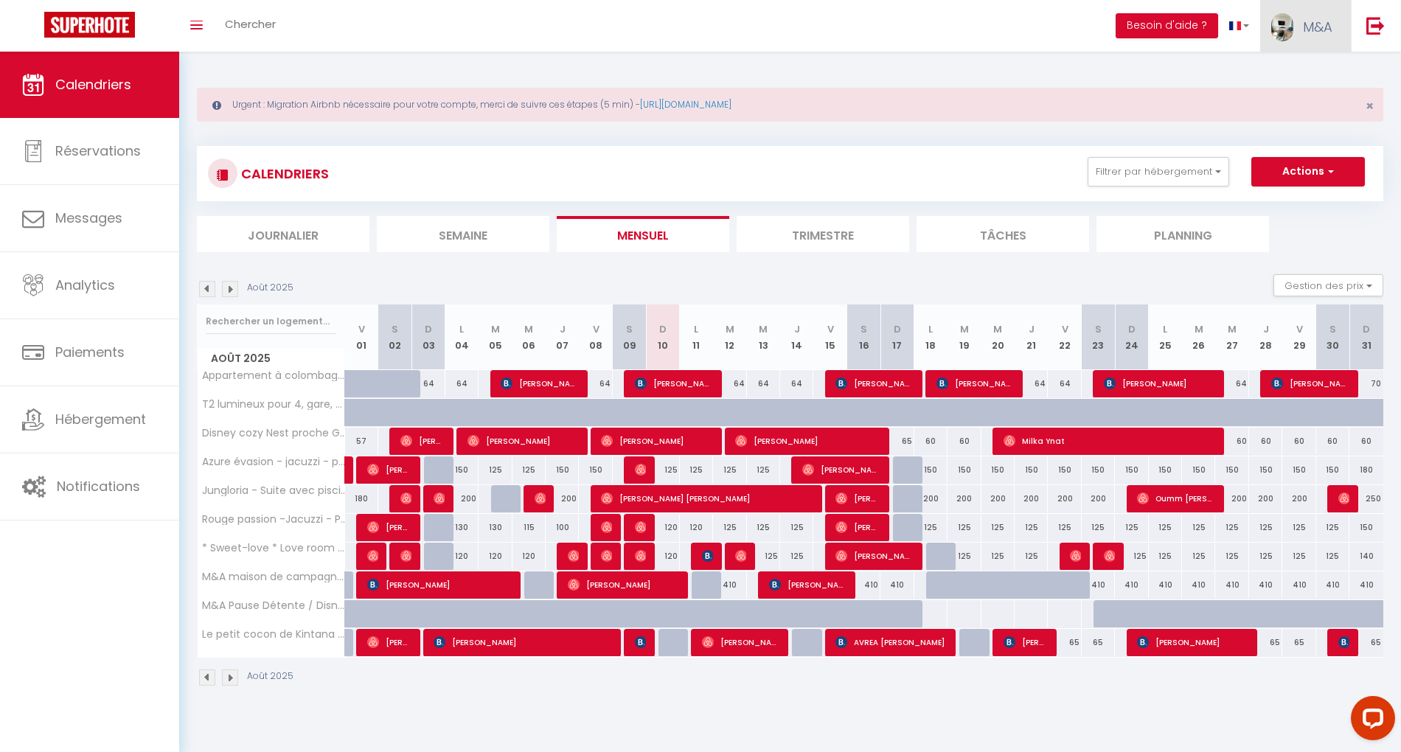
click at [1299, 24] on link "M&A" at bounding box center [1305, 26] width 91 height 52
click at [1201, 156] on div "CALENDRIERS Filtrer par hébergement conciergerie T2 lumineux pour 4, gare, Disn…" at bounding box center [790, 173] width 1187 height 55
click at [1195, 172] on button "Filtrer par hébergement" at bounding box center [1159, 171] width 142 height 29
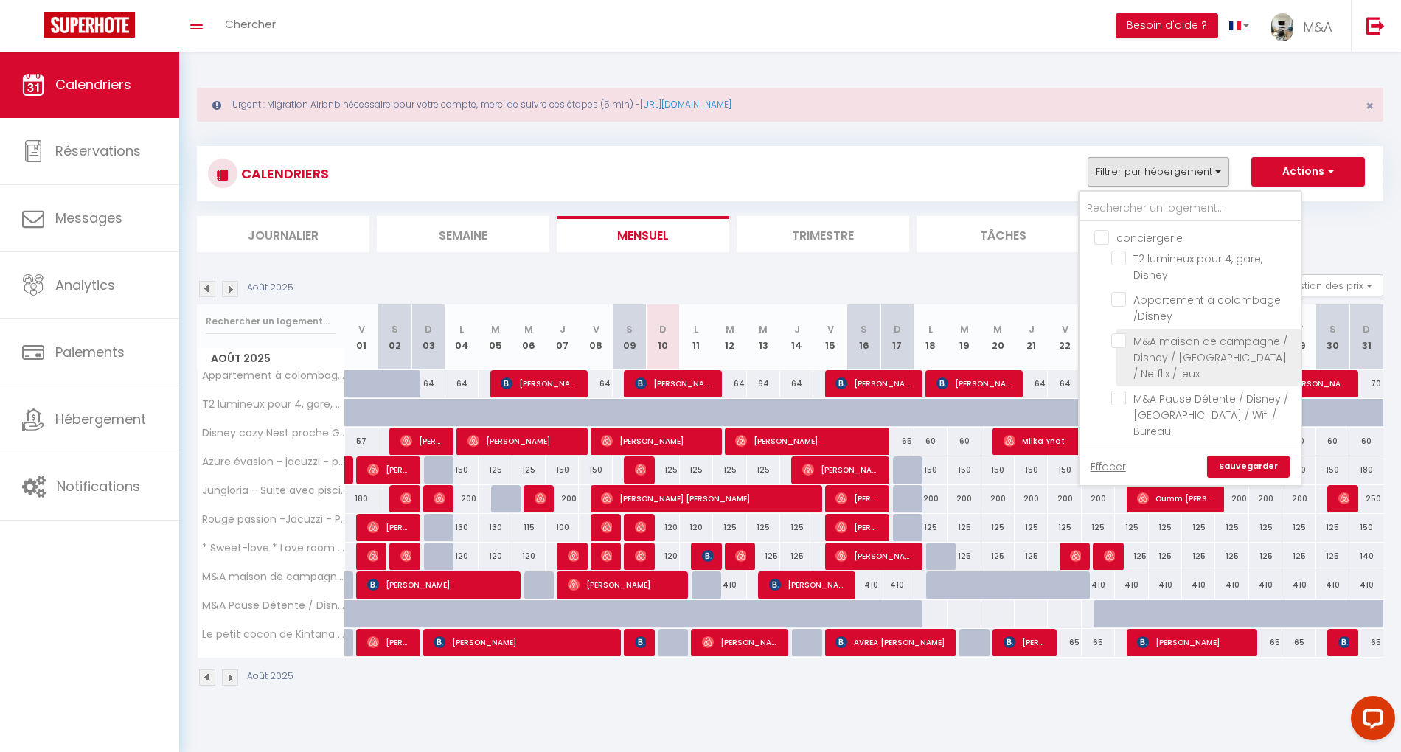
click at [1121, 341] on input "M&A maison de campagne / Disney / [GEOGRAPHIC_DATA] / Netflix / jeux" at bounding box center [1203, 340] width 184 height 15
checkbox input "true"
checkbox input "false"
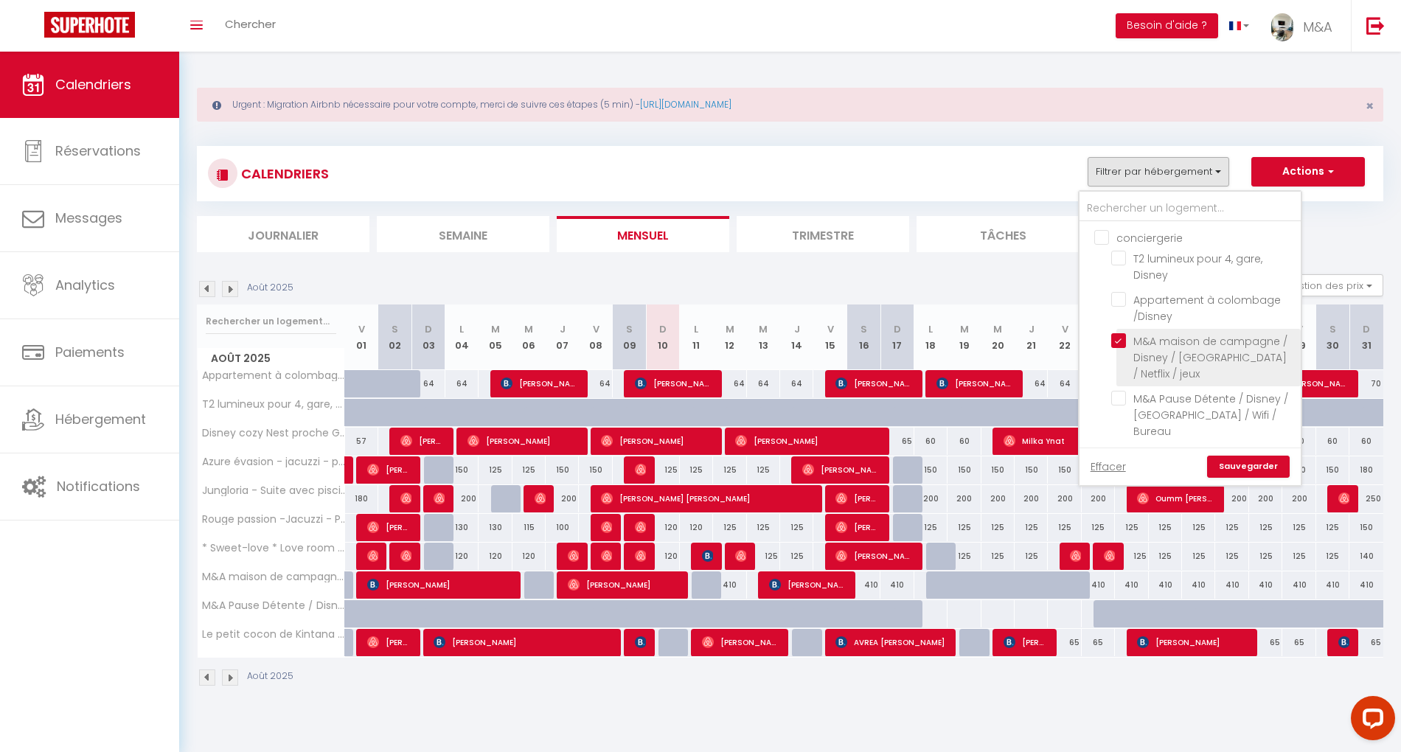
checkbox input "false"
checkbox input "true"
checkbox input "false"
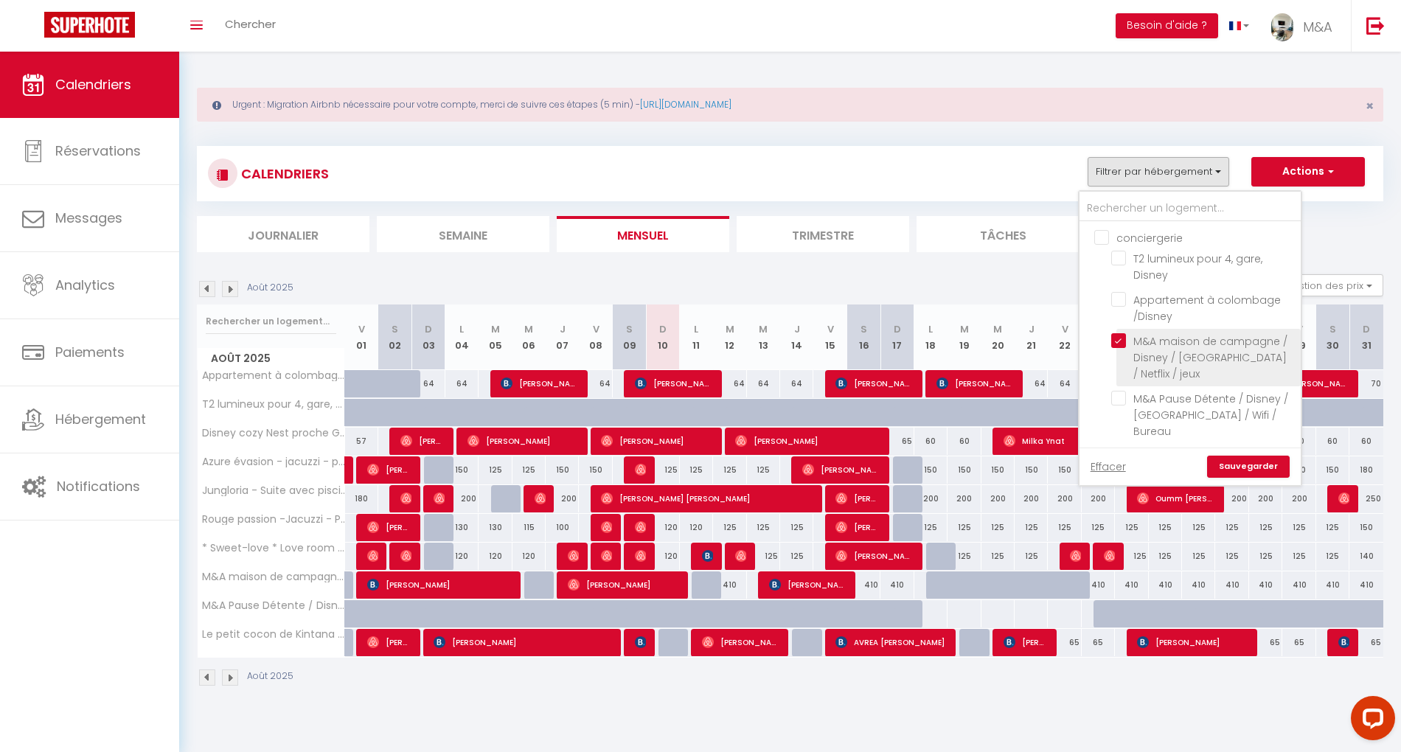
checkbox input "false"
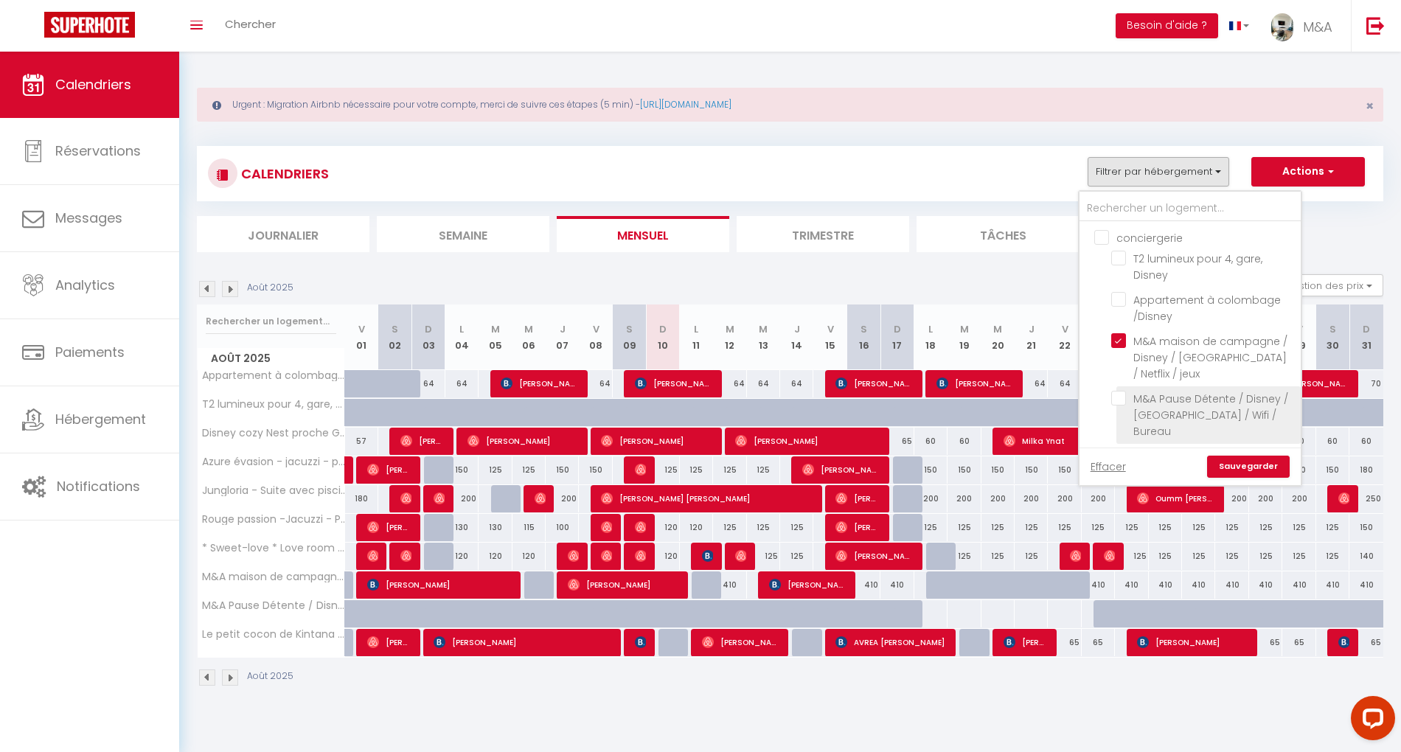
click at [1121, 391] on input "M&A Pause Détente / Disney / [GEOGRAPHIC_DATA] / Wifi / Bureau" at bounding box center [1203, 398] width 184 height 15
checkbox input "true"
checkbox input "false"
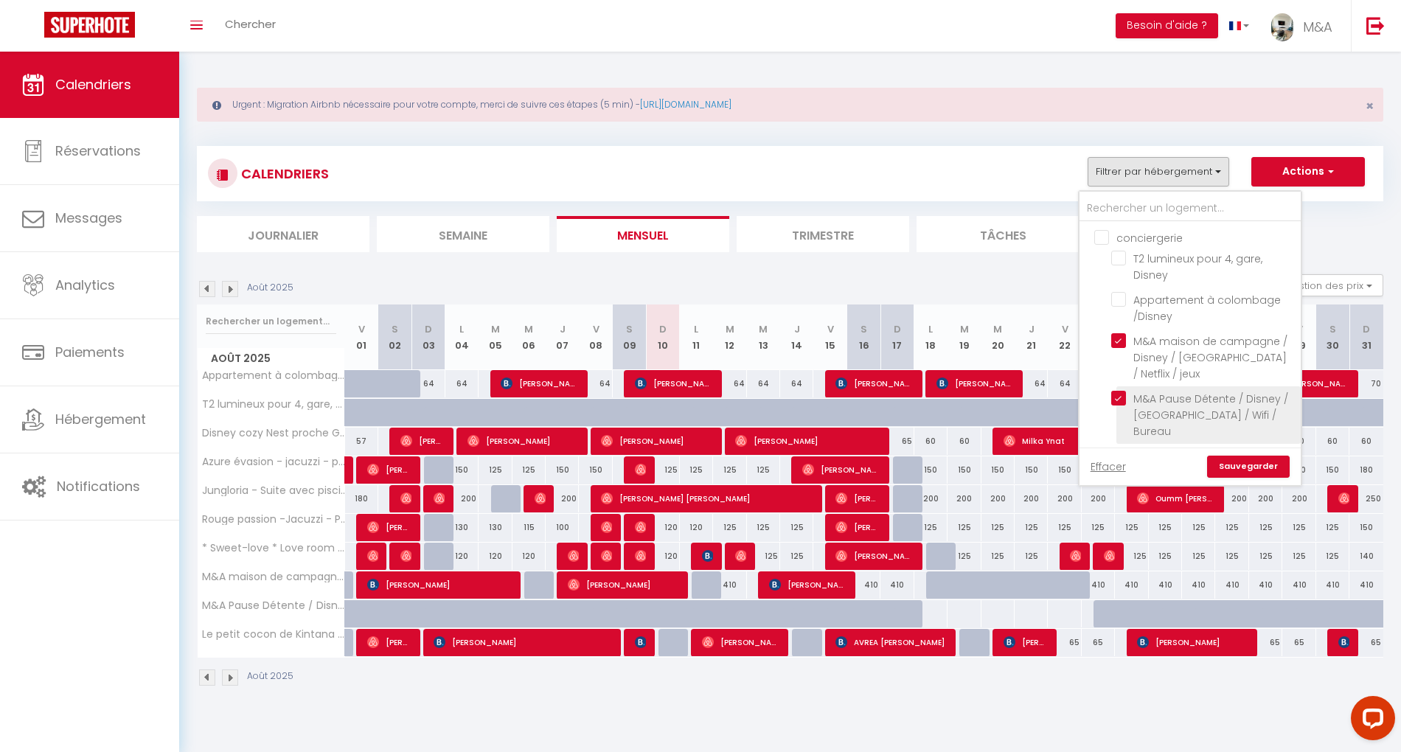
checkbox input "true"
checkbox input "false"
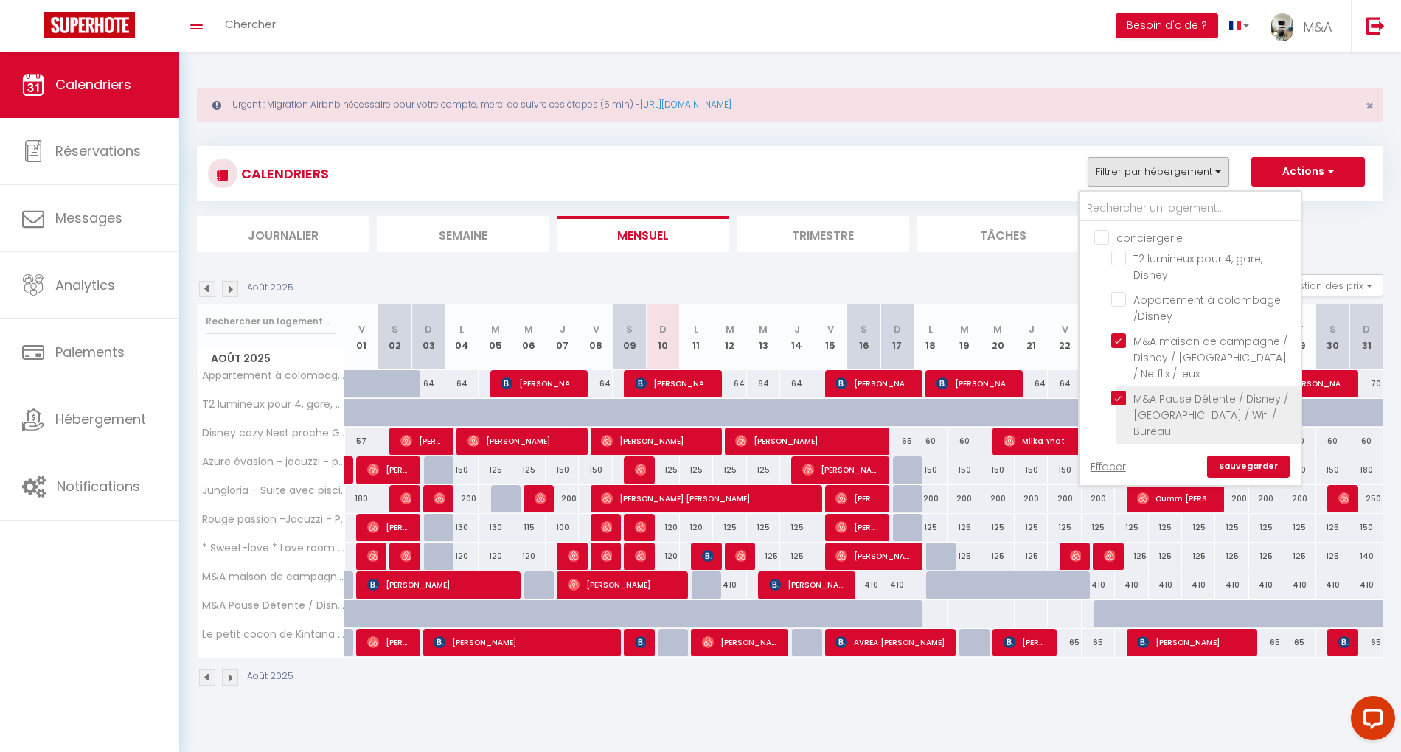
checkbox input "false"
click at [1254, 469] on link "Sauvegarder" at bounding box center [1248, 467] width 83 height 22
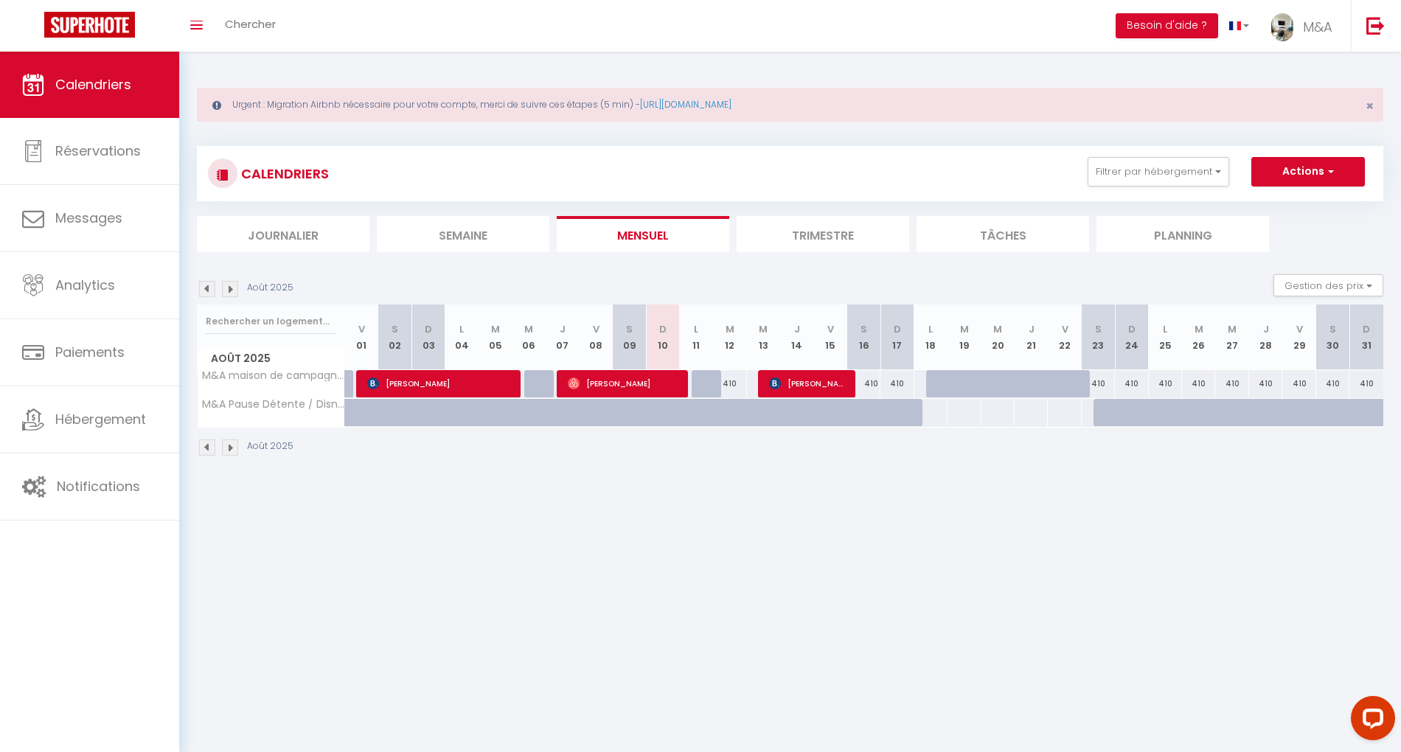
click at [1136, 414] on div at bounding box center [1144, 421] width 33 height 28
type input "Dim 24 Août 2025"
type input "Lun 25 Août 2025"
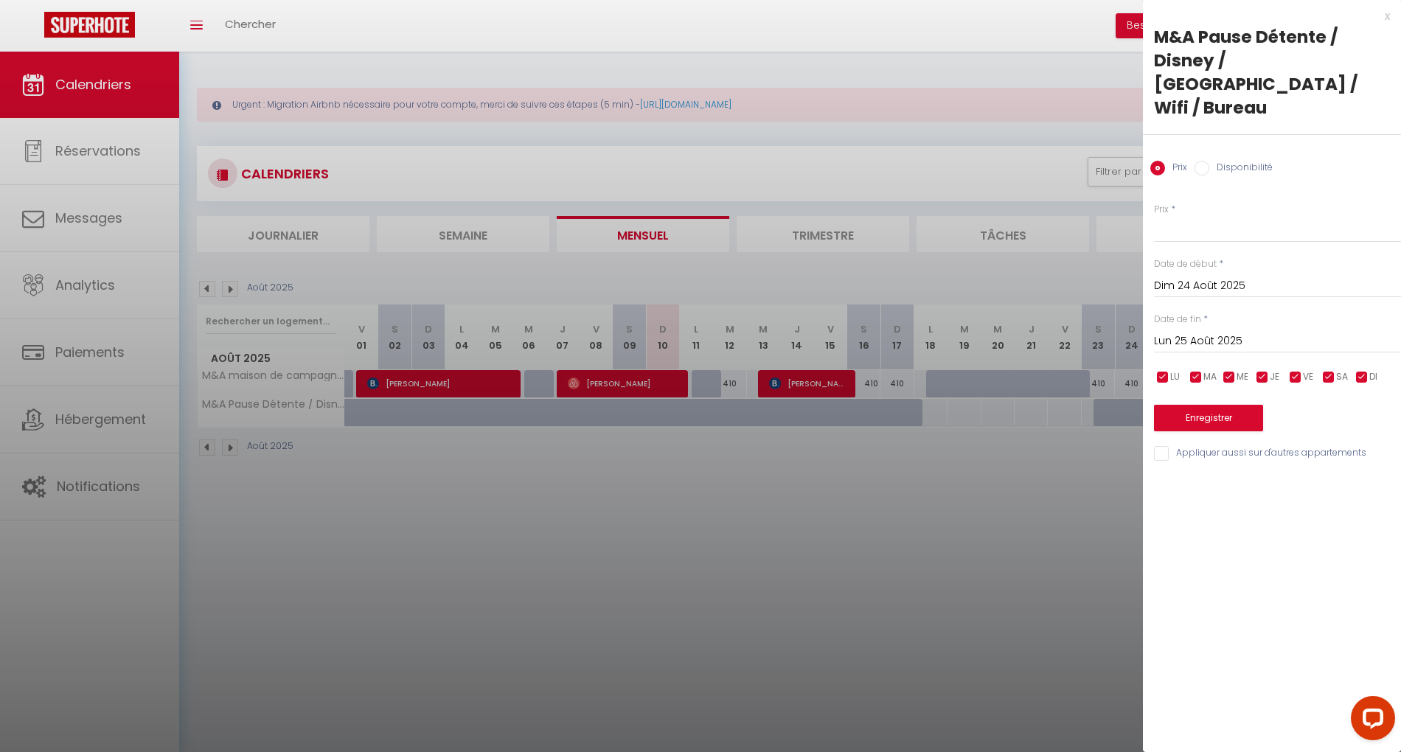
click at [1103, 414] on div at bounding box center [700, 376] width 1401 height 752
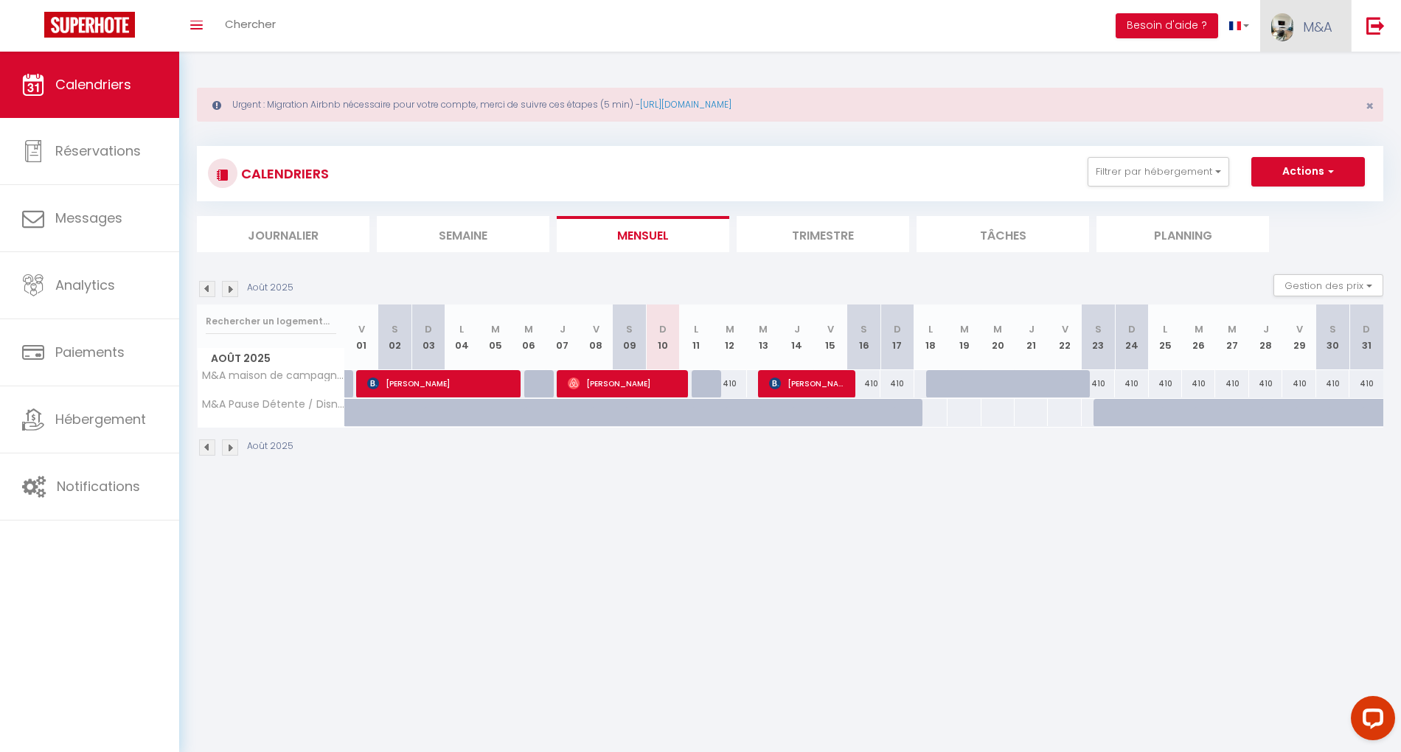
click at [1319, 24] on span "M&A" at bounding box center [1317, 27] width 29 height 18
click at [1296, 72] on link "Paramètres" at bounding box center [1291, 73] width 109 height 25
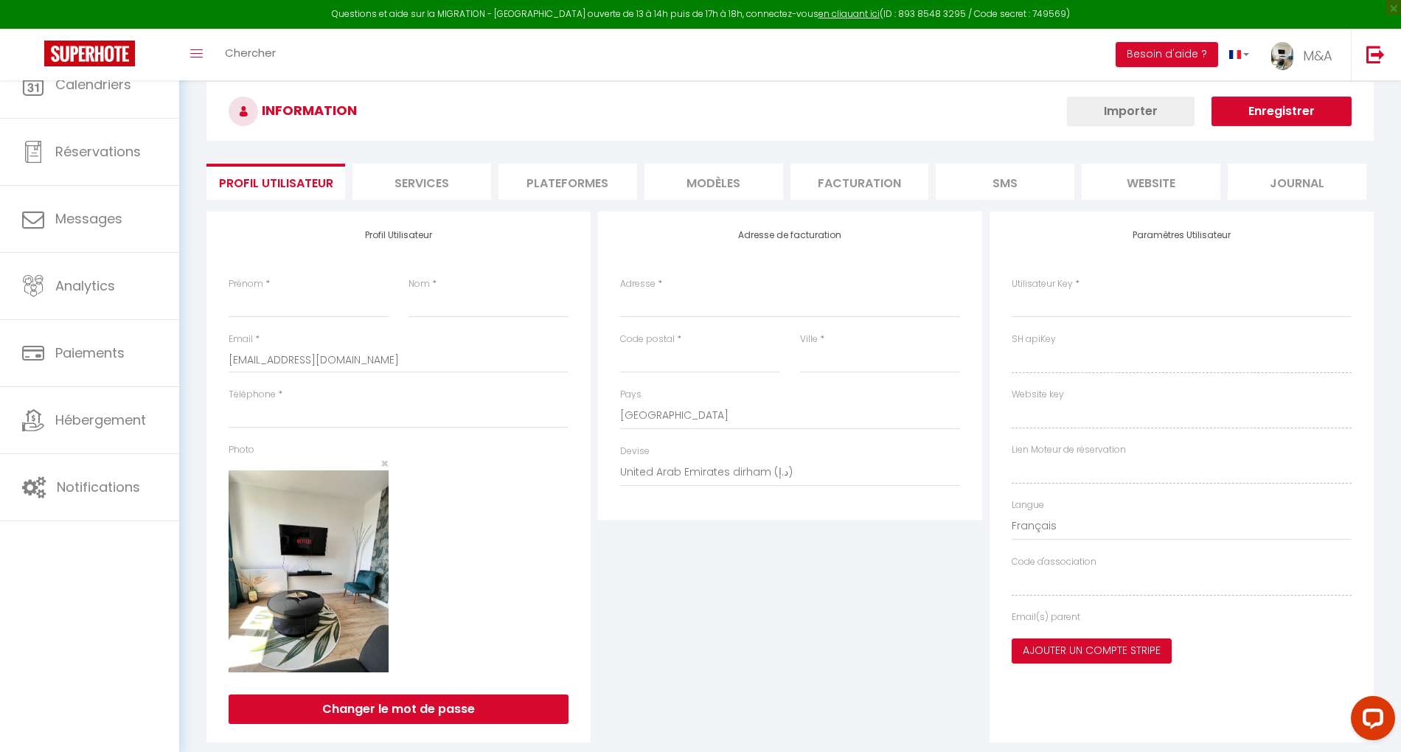
type input "M&A"
type input "conciergerie"
type input "0651720220"
type input "[STREET_ADDRESS]"
type input "77183"
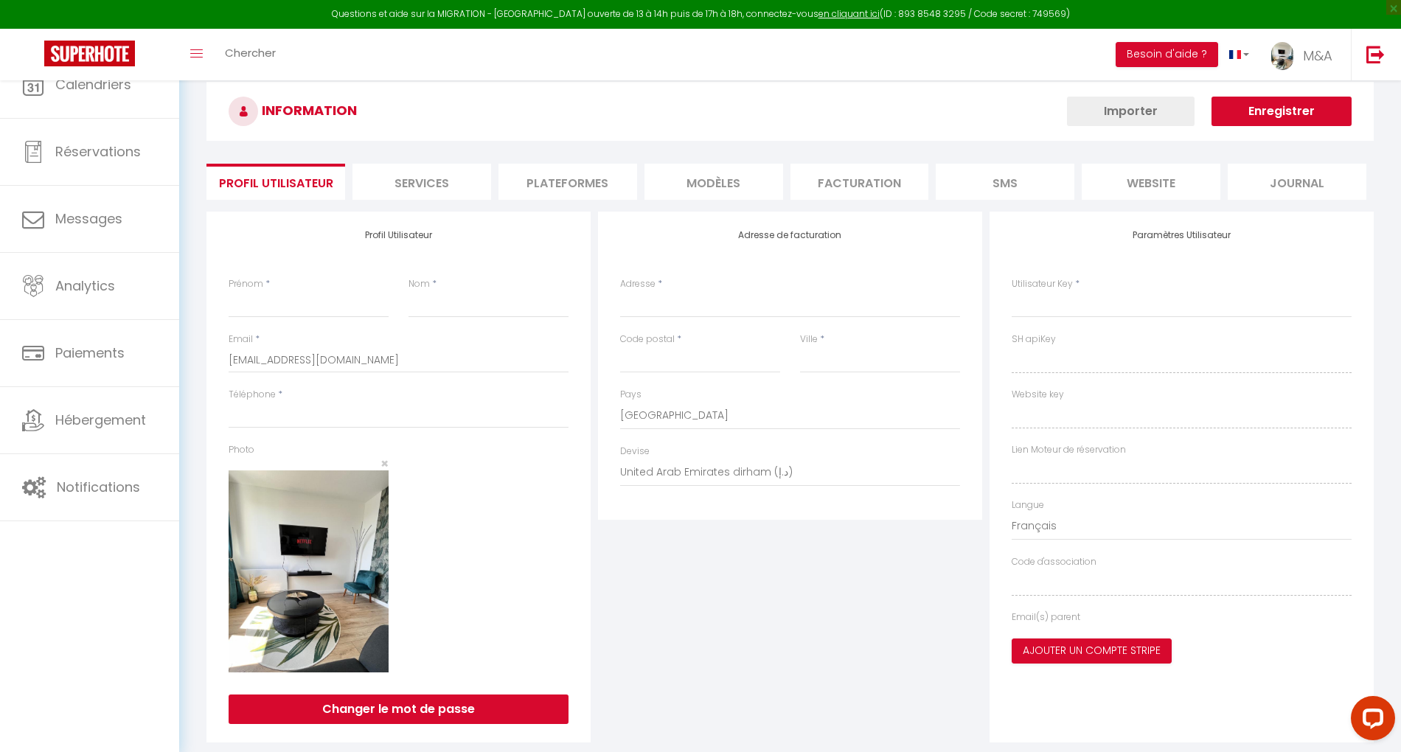
type input "Croissy BEAUBOURG"
select select "28"
type input "rSkLvYVPK1tZBgVrxLOpt4Y8u"
type input "5eZn3AI1ANXmNvfI0DBHepA7q"
type input "[URL][DOMAIN_NAME]"
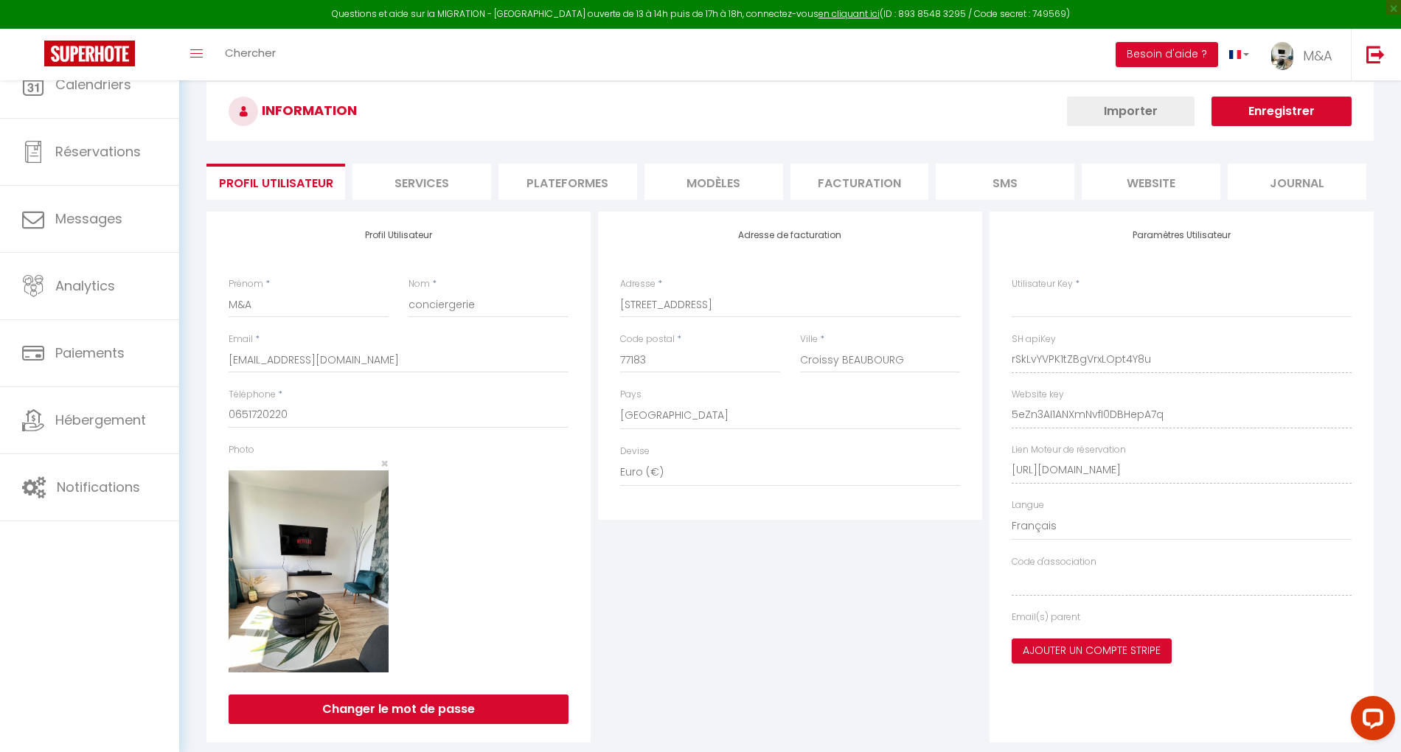
type input "rSkLvYVPK1tZBgVrxLOpt4Y8u"
type input "5eZn3AI1ANXmNvfI0DBHepA7q"
type input "[URL][DOMAIN_NAME]"
select select "fr"
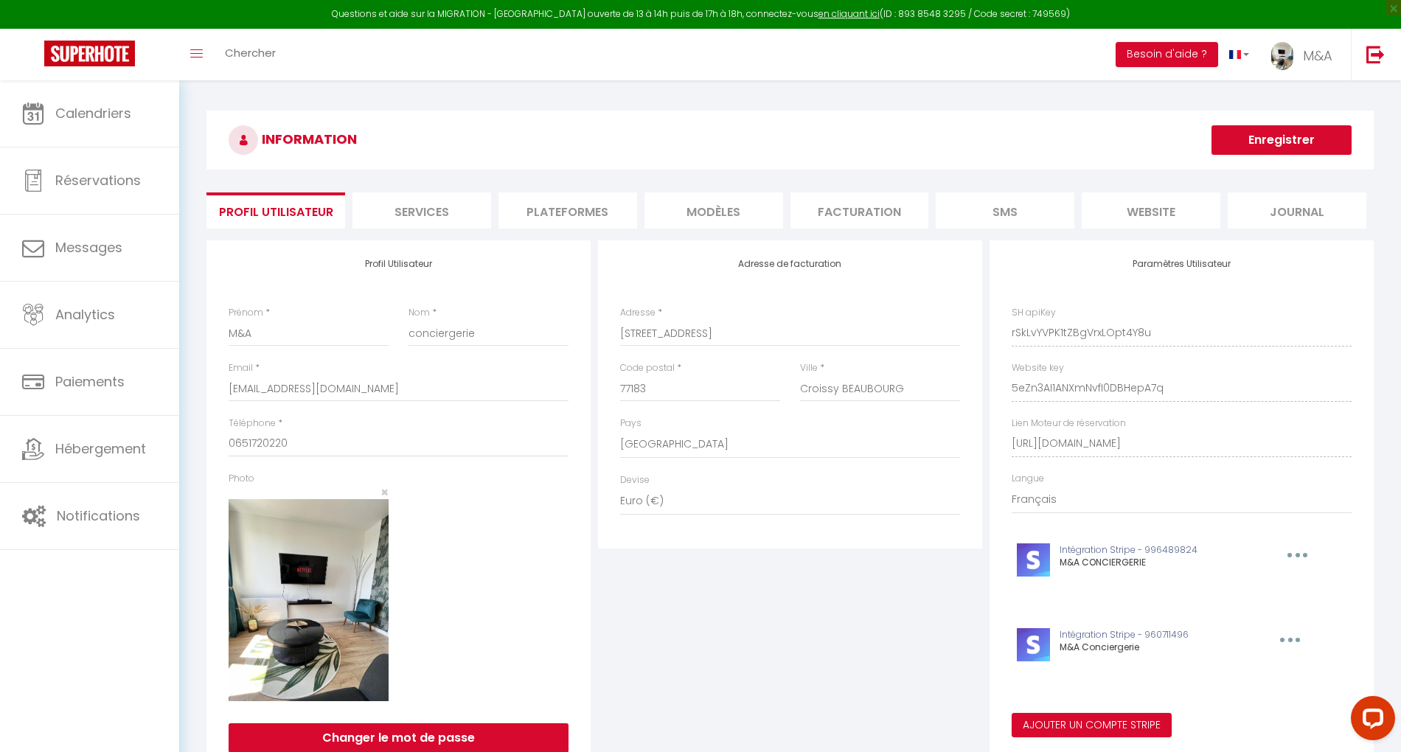
click at [555, 199] on li "Plateformes" at bounding box center [567, 210] width 139 height 36
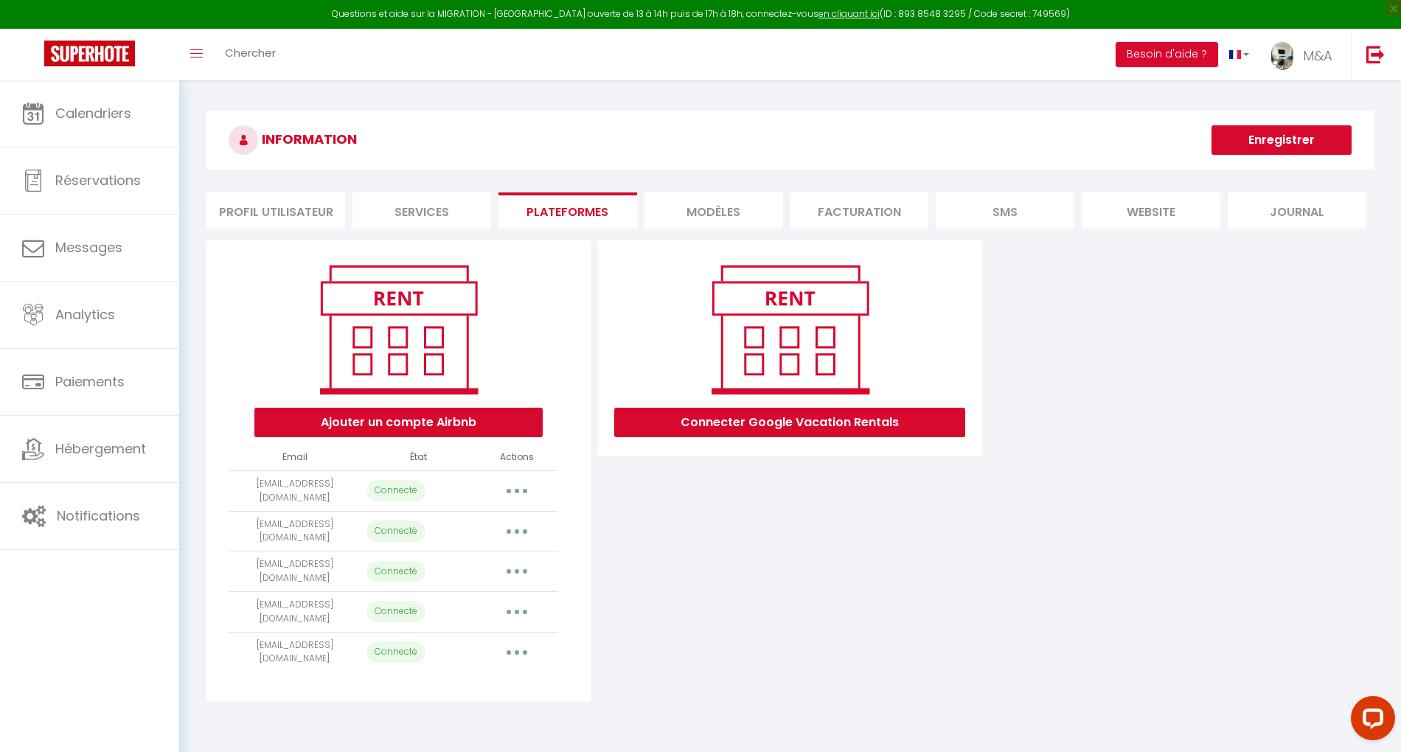
click at [520, 521] on button "button" at bounding box center [516, 532] width 41 height 24
click at [498, 552] on link "Importer les appartements" at bounding box center [451, 564] width 163 height 25
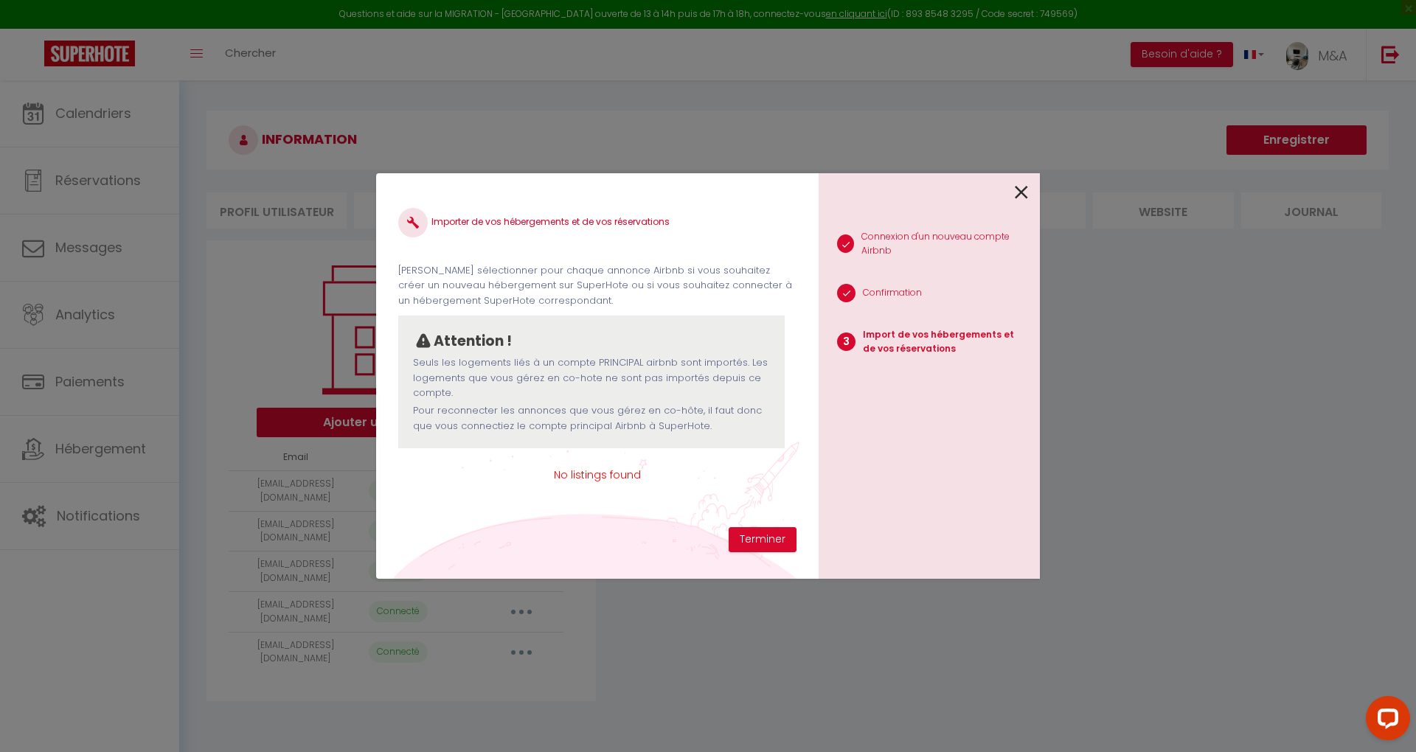
click at [1022, 192] on icon at bounding box center [1021, 192] width 13 height 22
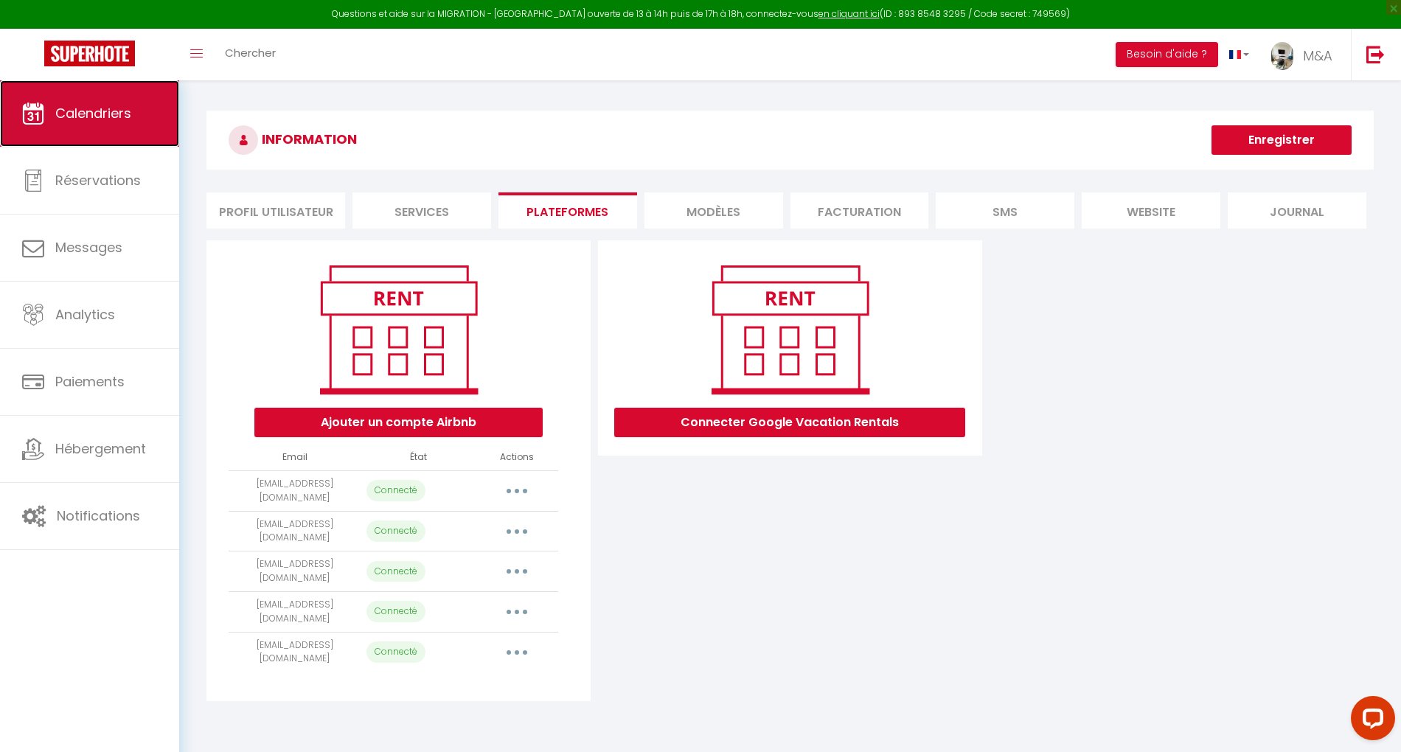
click at [128, 125] on link "Calendriers" at bounding box center [89, 113] width 179 height 66
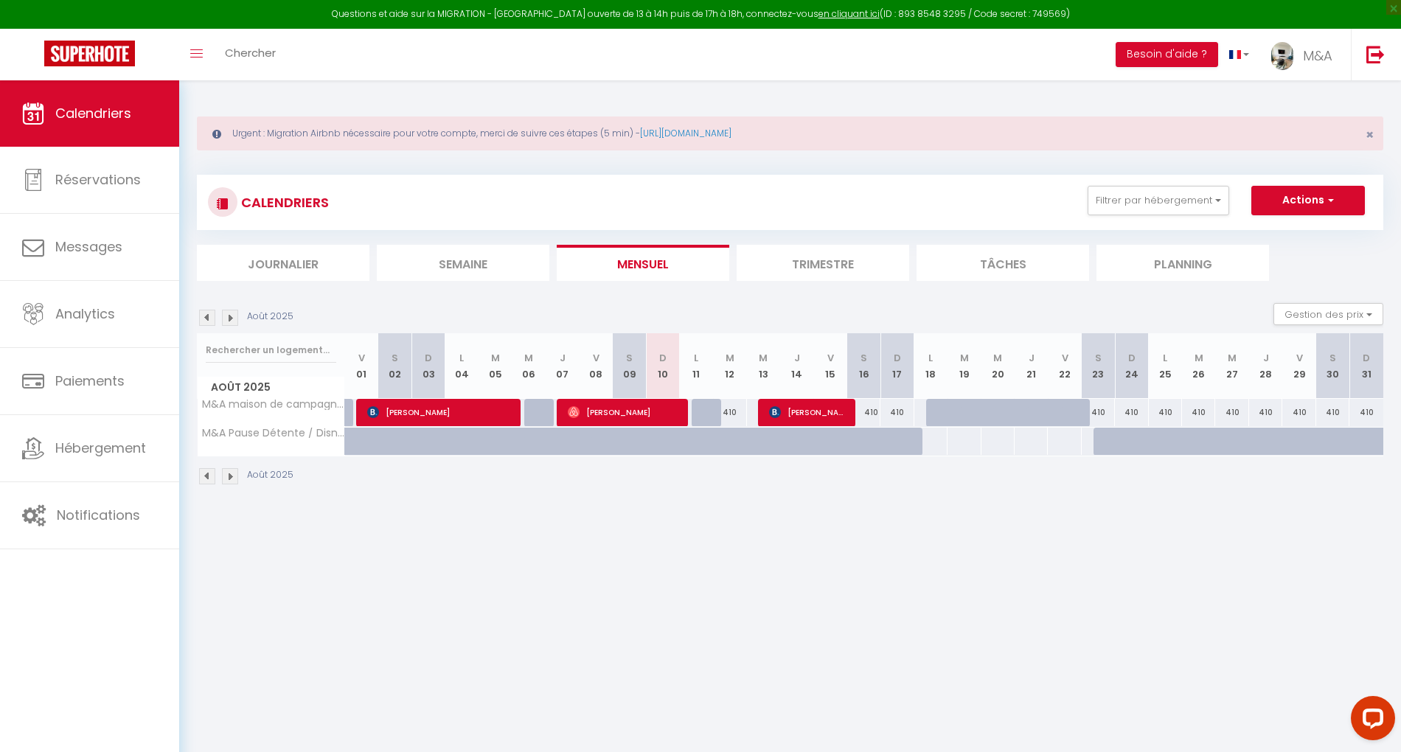
click at [930, 443] on div at bounding box center [931, 441] width 34 height 27
select select "1"
type input "Lun 18 Août 2025"
type input "[DATE] Août 2025"
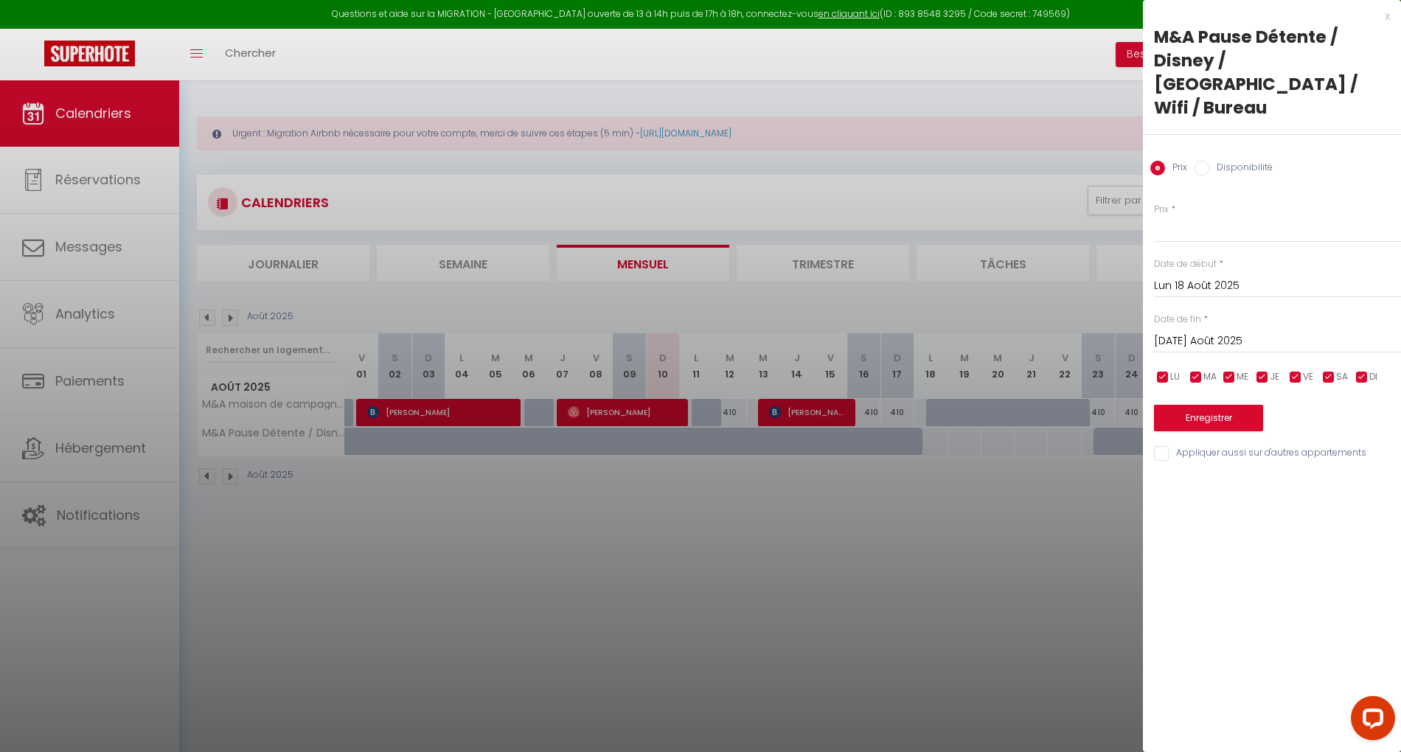
click at [1218, 161] on label "Disponibilité" at bounding box center [1240, 169] width 63 height 16
click at [1209, 161] on input "Disponibilité" at bounding box center [1202, 168] width 15 height 15
radio input "true"
radio input "false"
click at [1218, 333] on input "[DATE] Août 2025" at bounding box center [1277, 342] width 247 height 19
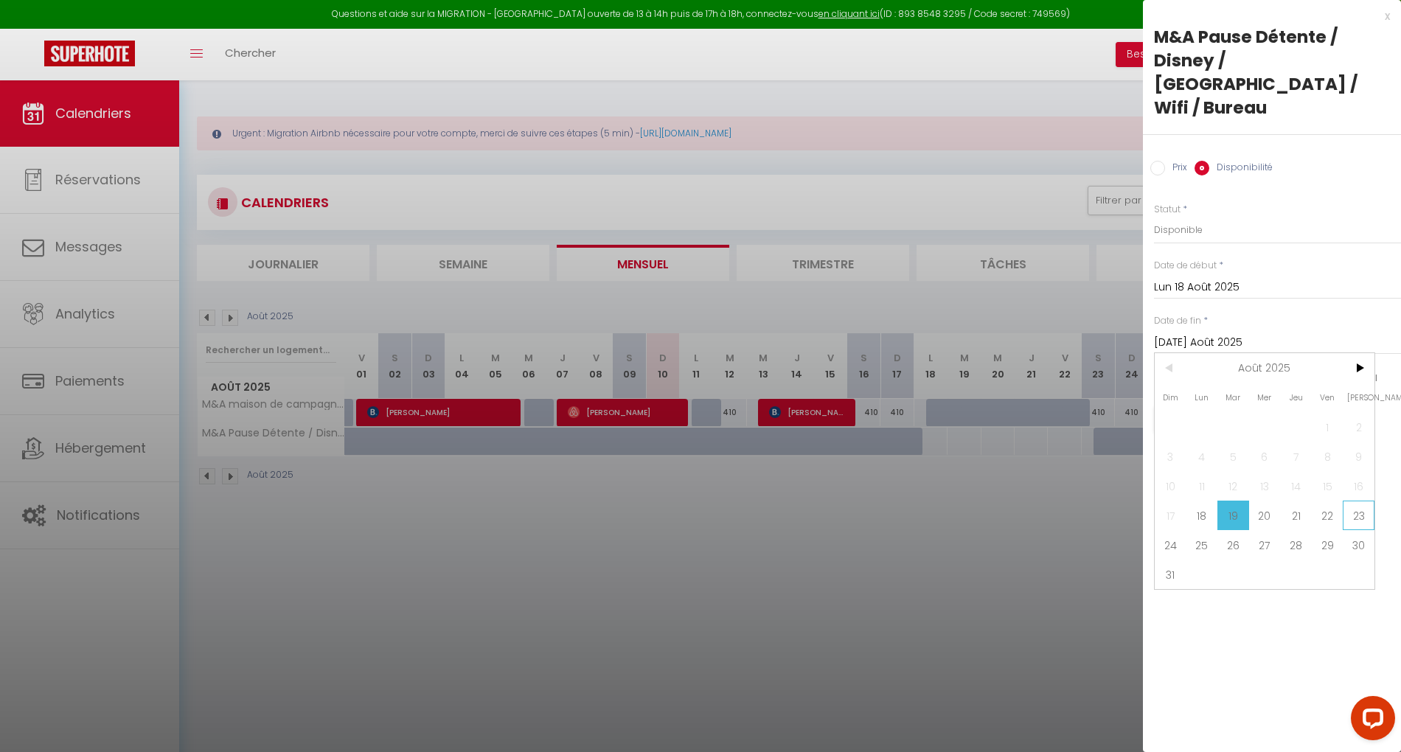
click at [1363, 501] on span "23" at bounding box center [1359, 515] width 32 height 29
type input "Sam 23 Août 2025"
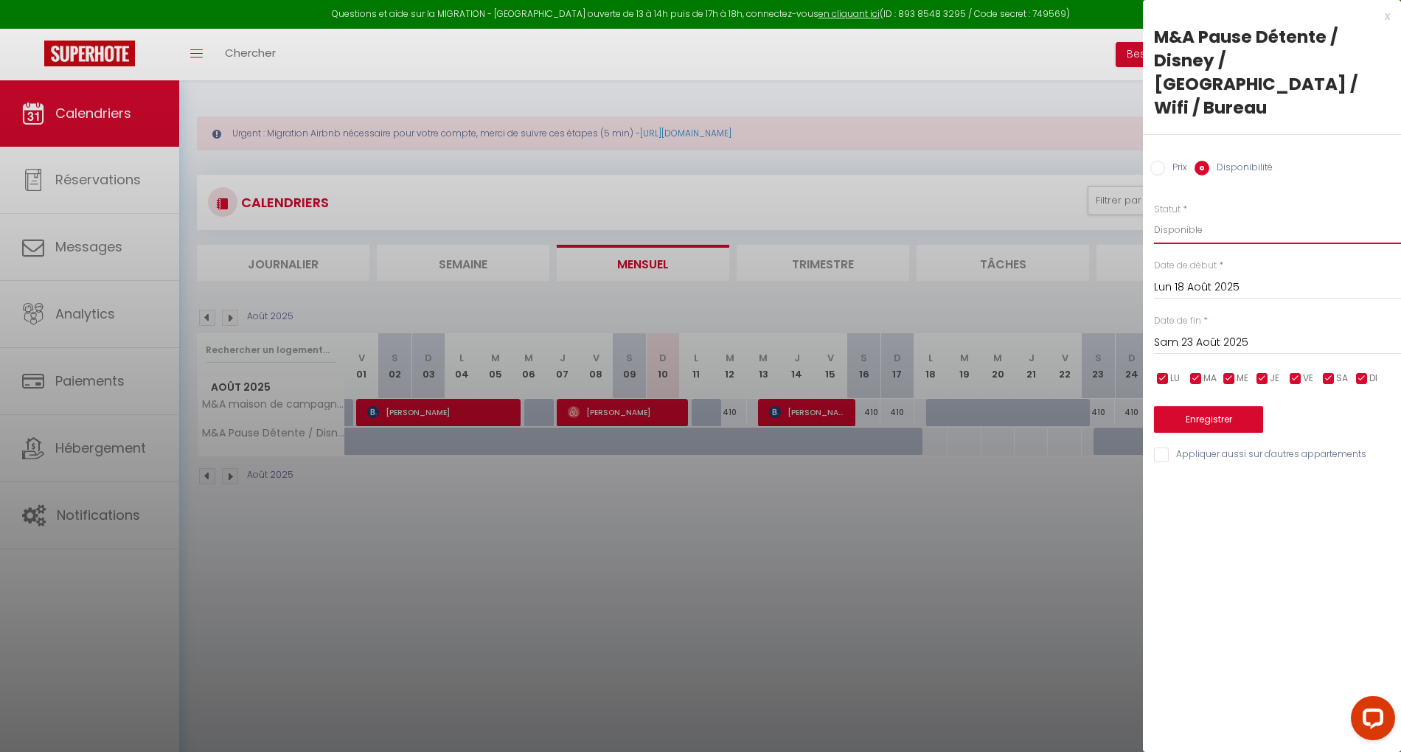
click at [1233, 216] on select "Disponible Indisponible" at bounding box center [1277, 230] width 247 height 28
select select "0"
click at [1154, 216] on select "Disponible Indisponible" at bounding box center [1277, 230] width 247 height 28
click at [1194, 406] on button "Enregistrer" at bounding box center [1208, 419] width 109 height 27
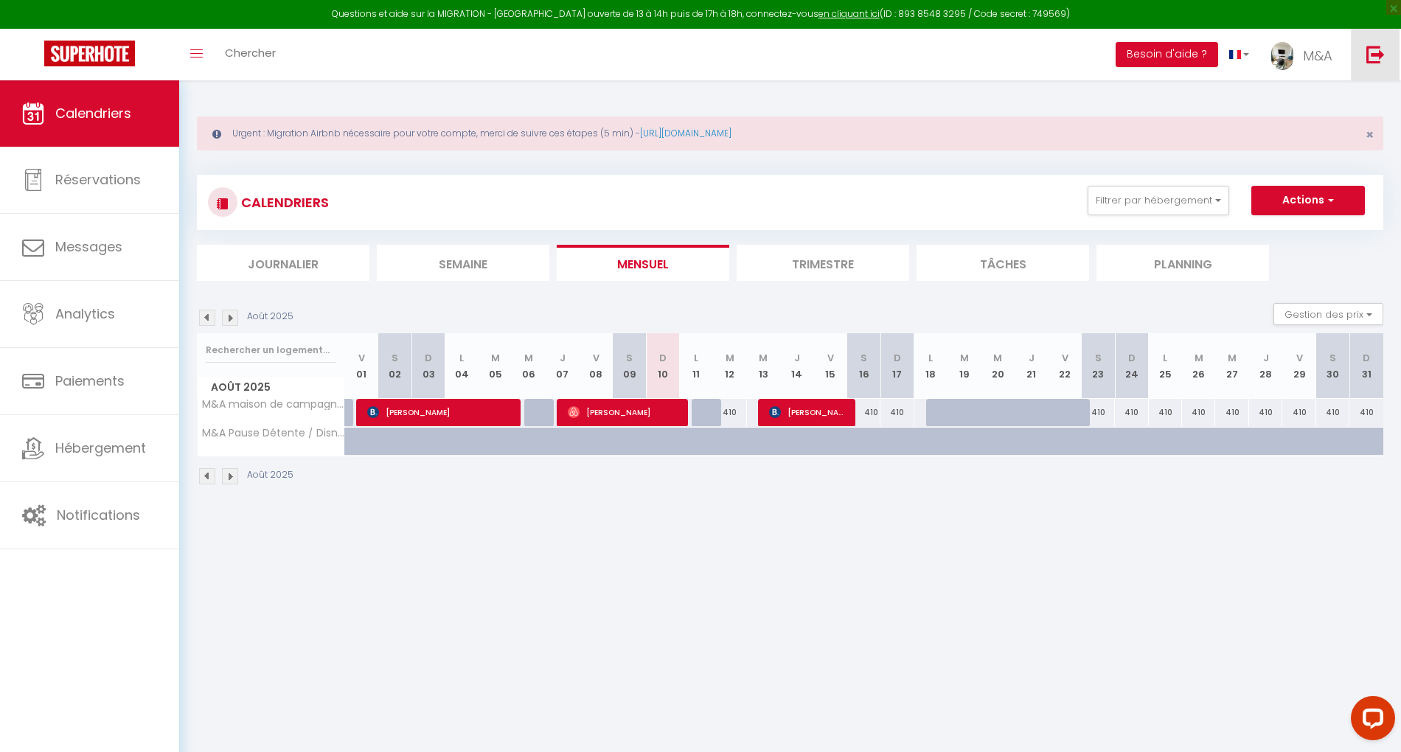
click at [1380, 58] on img at bounding box center [1375, 54] width 18 height 18
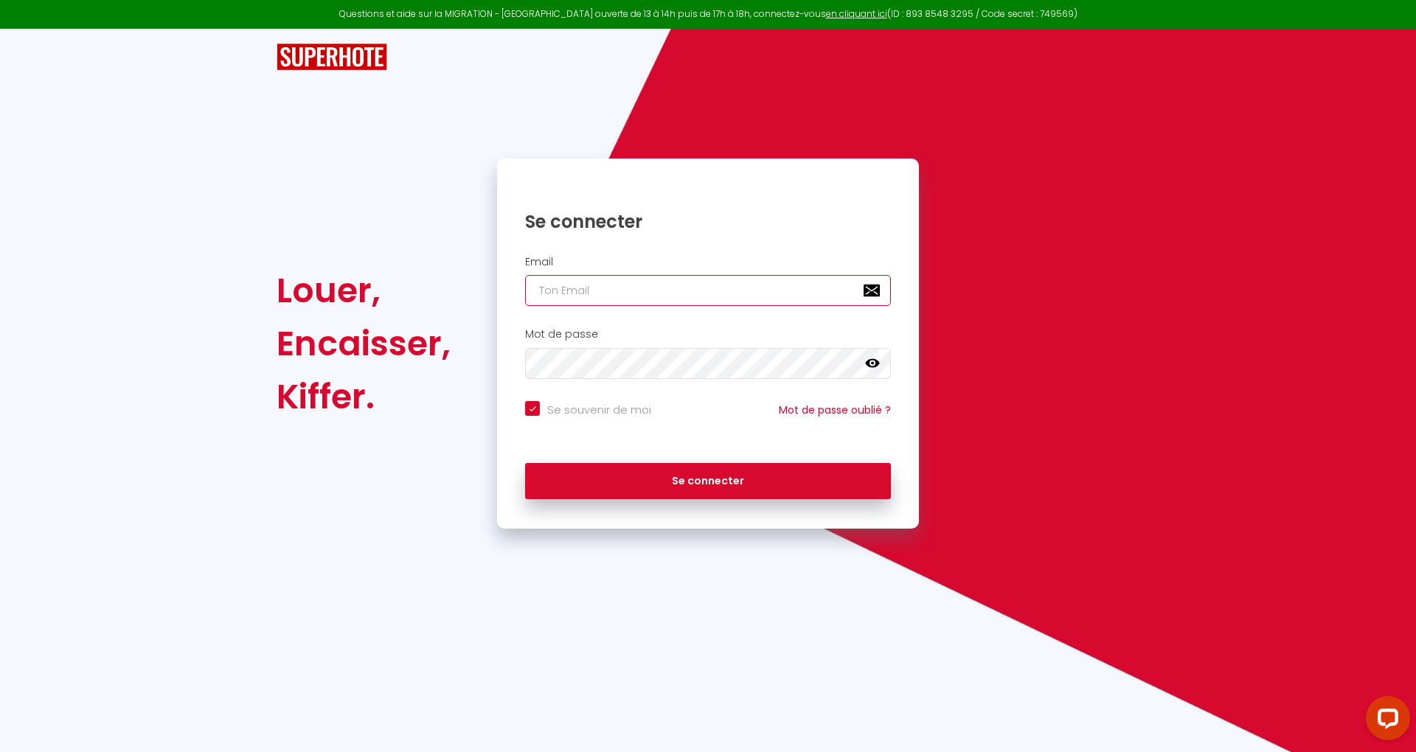
click at [717, 296] on input "email" at bounding box center [708, 290] width 366 height 31
paste input "[EMAIL_ADDRESS][DOMAIN_NAME]"
type input "[EMAIL_ADDRESS][DOMAIN_NAME]"
checkbox input "true"
type input "[EMAIL_ADDRESS][DOMAIN_NAME]"
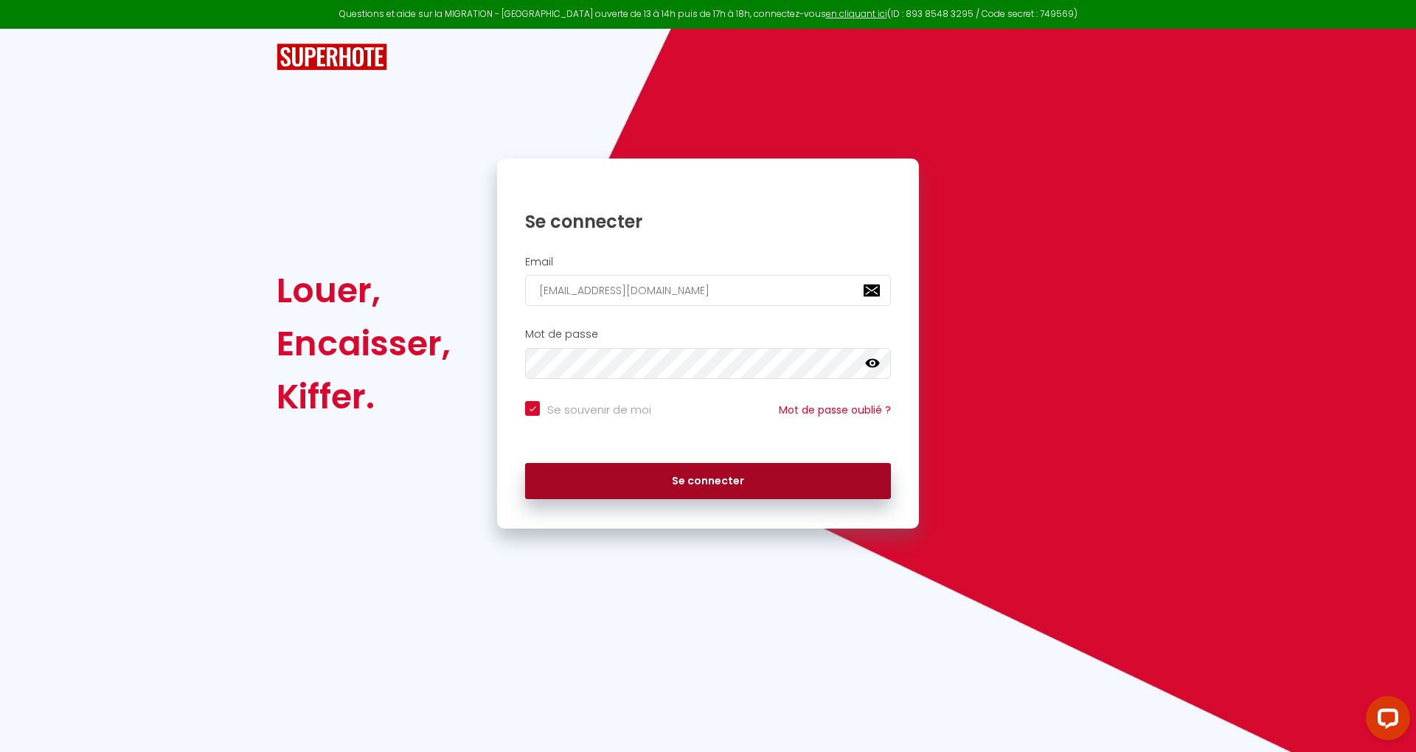
click at [855, 476] on button "Se connecter" at bounding box center [708, 481] width 366 height 37
checkbox input "true"
